Goal: Task Accomplishment & Management: Use online tool/utility

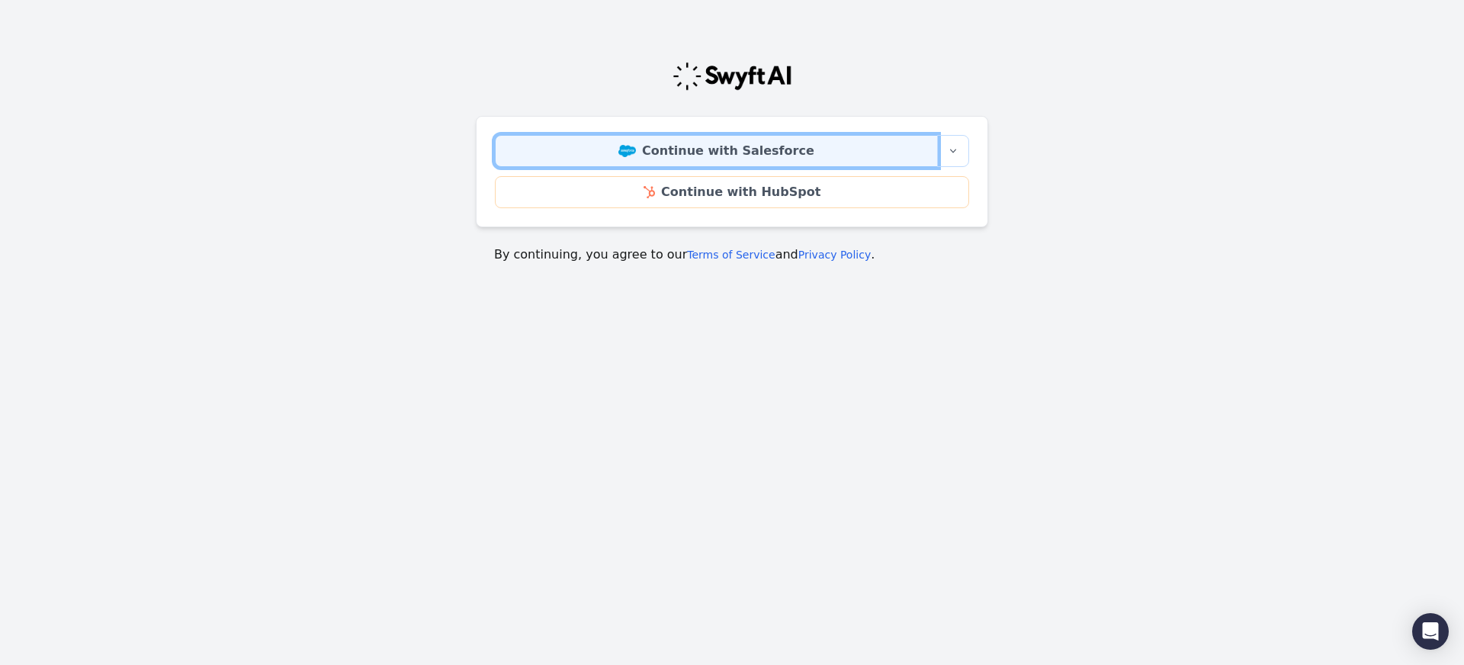
click at [730, 156] on link "Continue with Salesforce" at bounding box center [716, 151] width 443 height 32
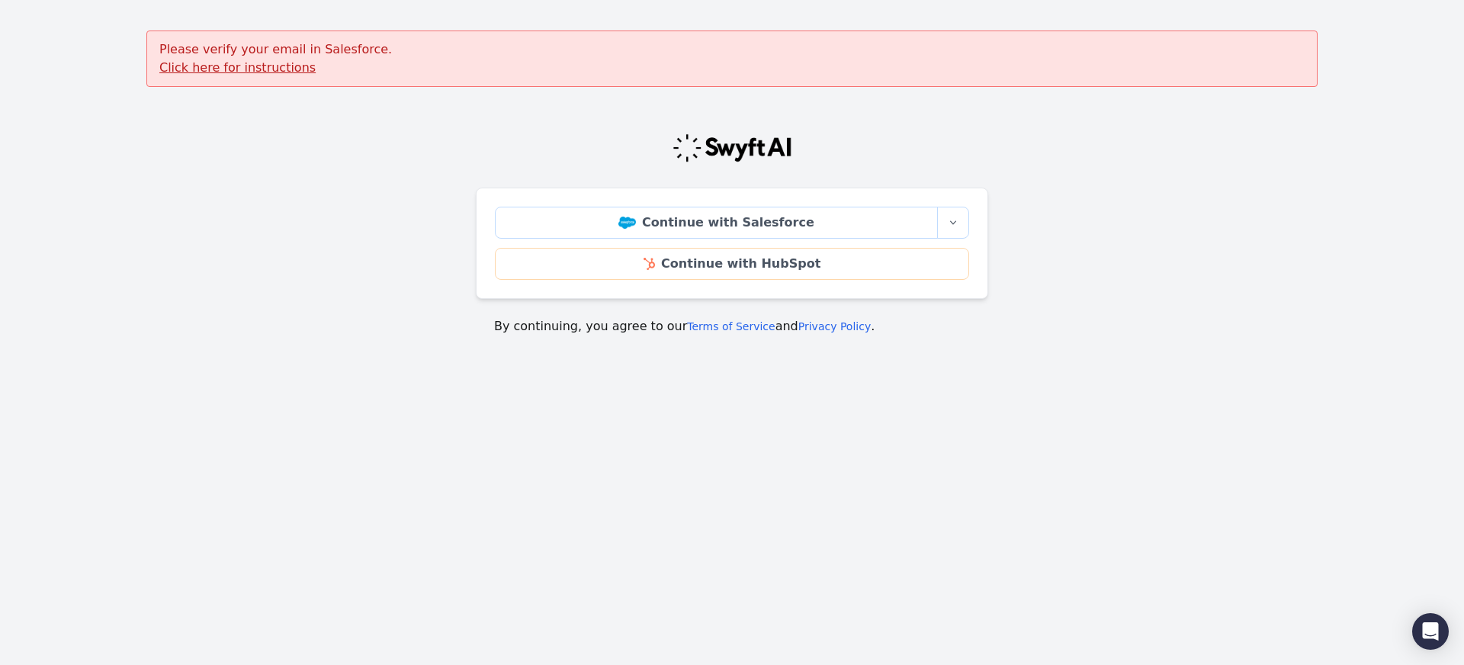
click at [280, 69] on u "Click here for instructions" at bounding box center [237, 67] width 156 height 14
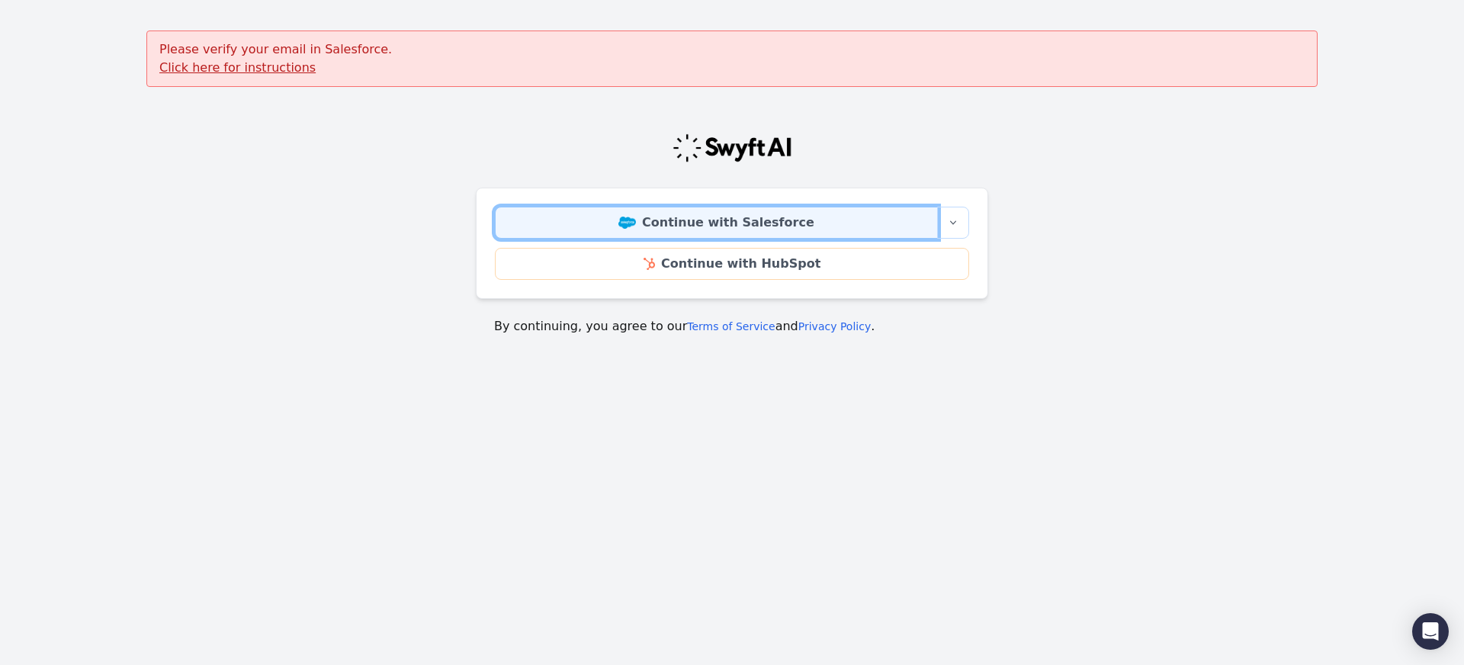
click at [636, 219] on img at bounding box center [627, 223] width 18 height 12
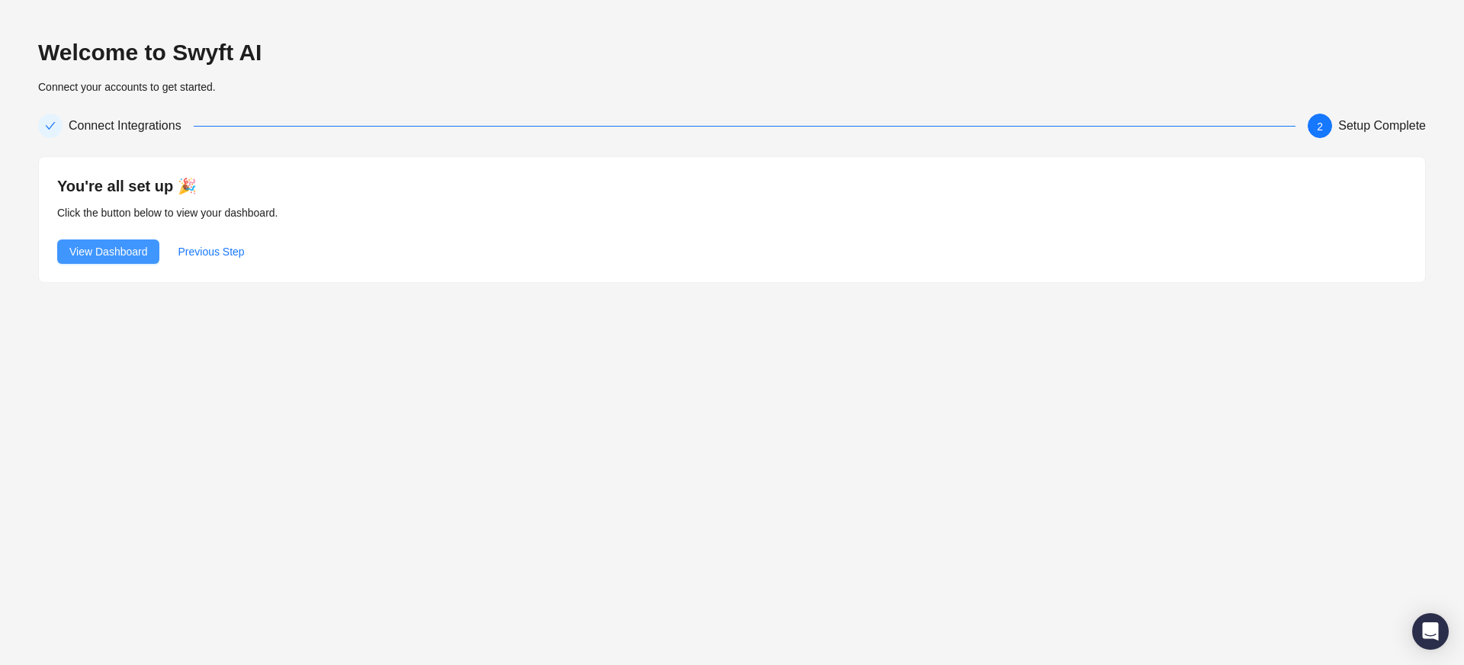
click at [136, 251] on span "View Dashboard" at bounding box center [108, 251] width 78 height 17
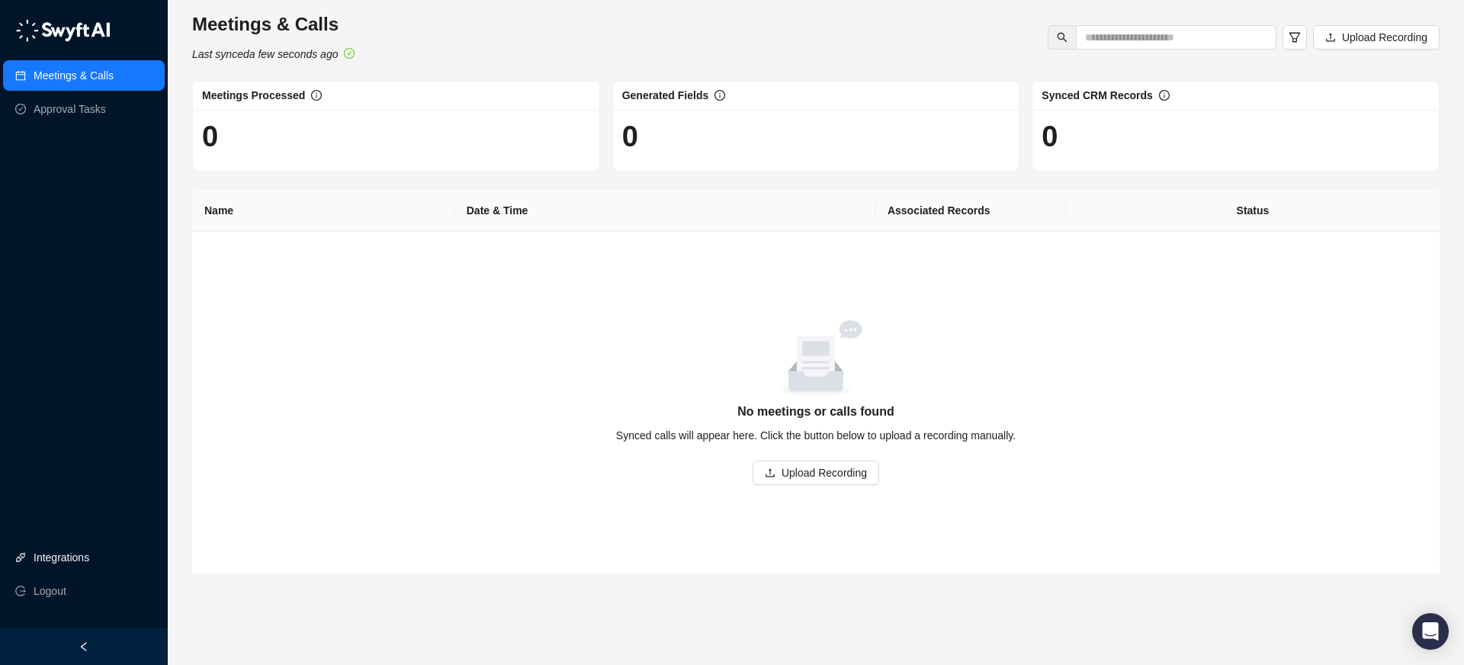
click at [79, 542] on link "Integrations" at bounding box center [62, 557] width 56 height 30
